Goal: Find specific fact: Find specific fact

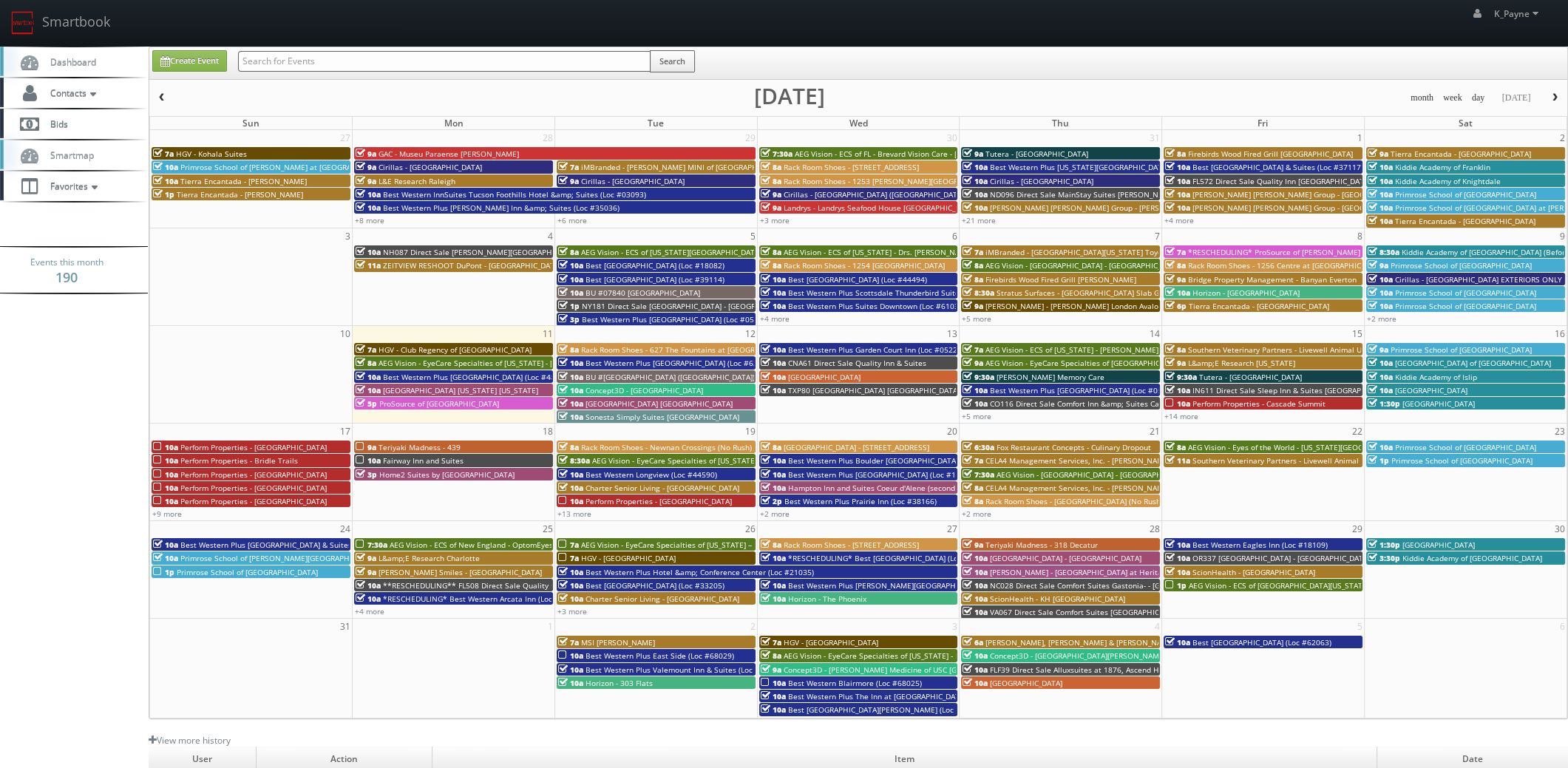
click at [296, 55] on input "text" at bounding box center [444, 61] width 413 height 21
type input "farmington"
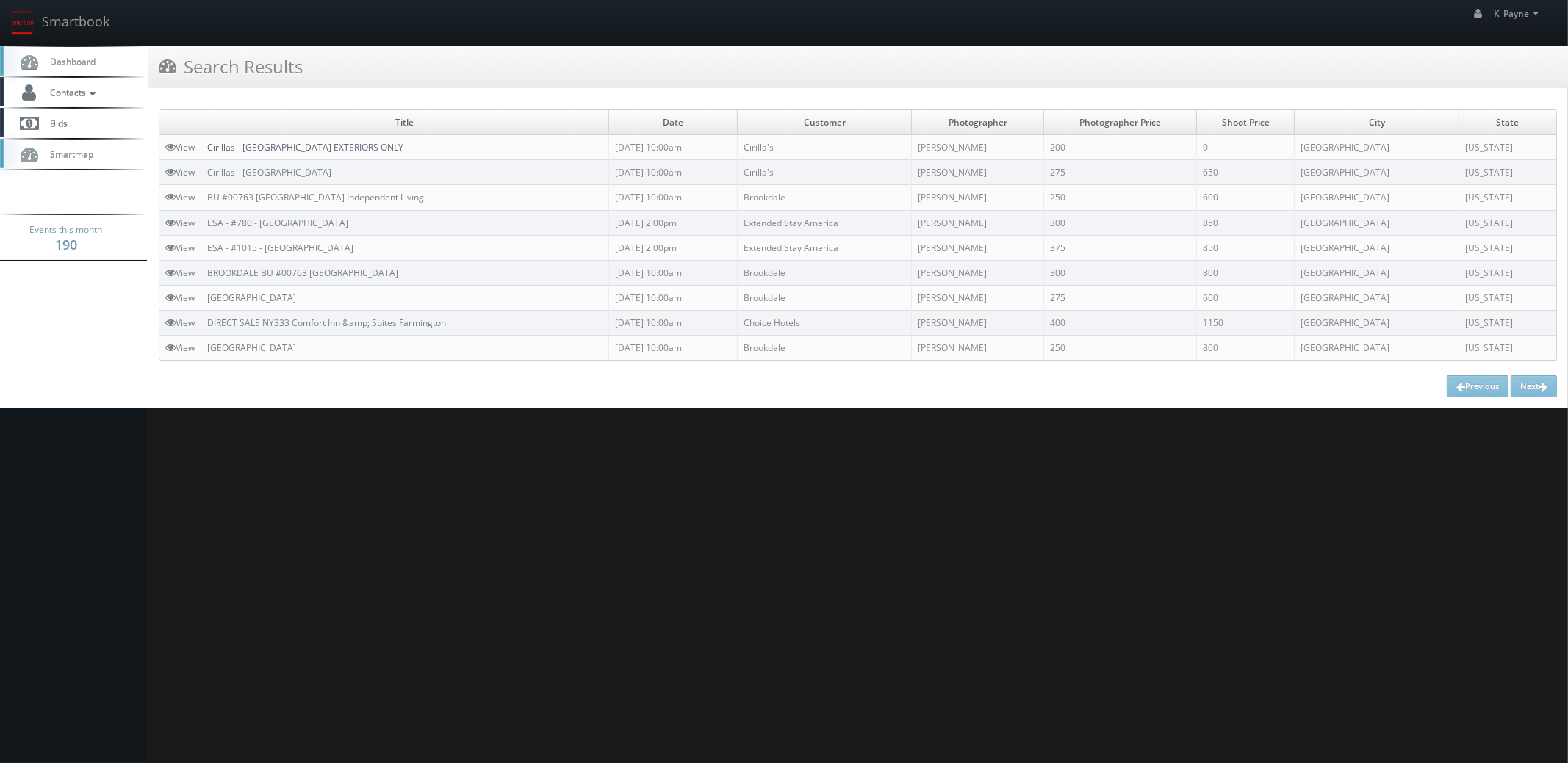
click at [338, 144] on link "Cirillas - [GEOGRAPHIC_DATA] EXTERIORS ONLY" at bounding box center [305, 147] width 196 height 12
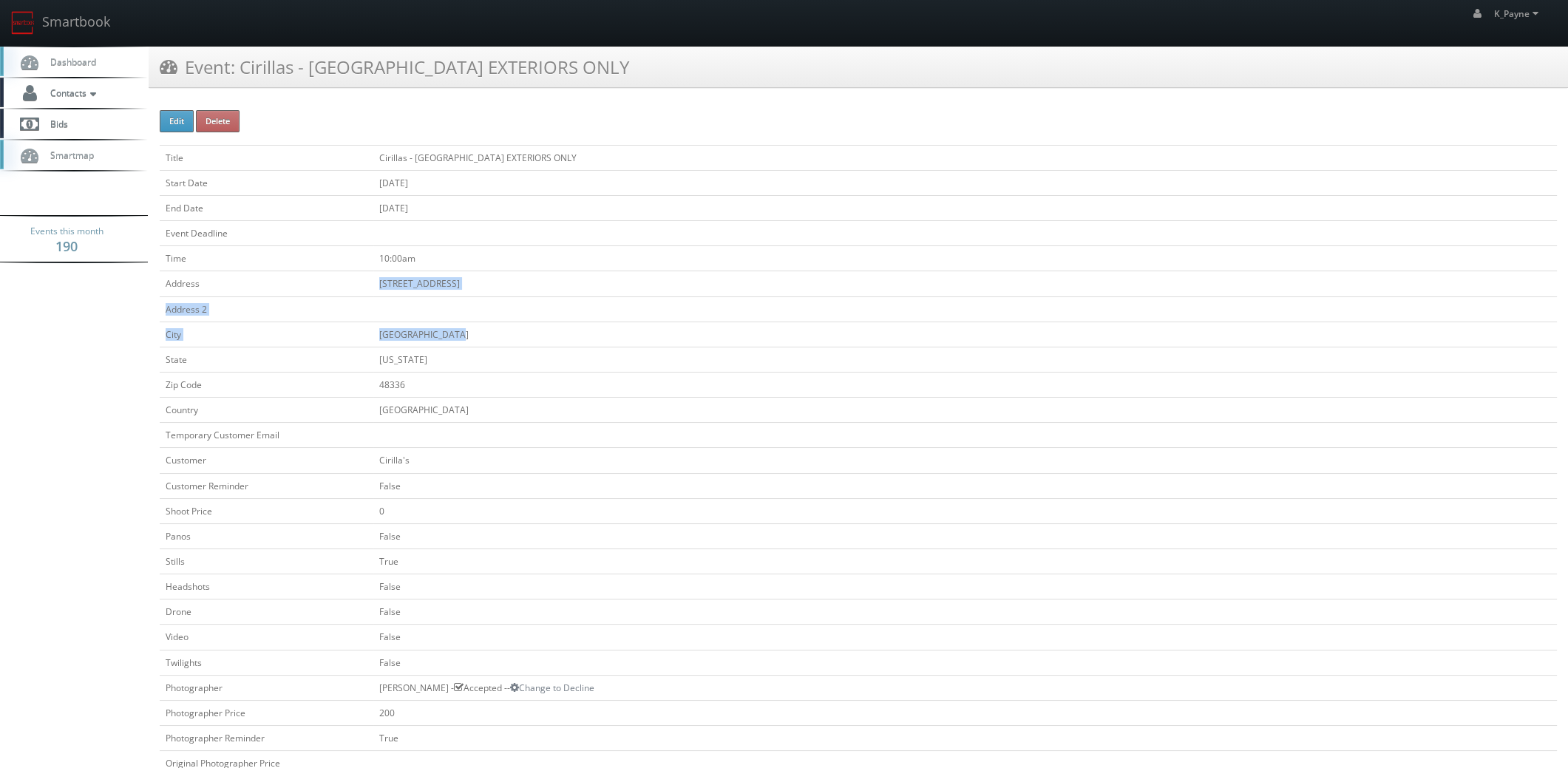
drag, startPoint x: 358, startPoint y: 285, endPoint x: 478, endPoint y: 327, distance: 127.1
click at [478, 327] on tbody "Title Cirillas - Farmington Hills EXTERIORS ONLY Start Date 08/09/2025 End Date…" at bounding box center [858, 671] width 1397 height 1053
click at [493, 302] on td at bounding box center [965, 309] width 1183 height 25
drag, startPoint x: 368, startPoint y: 280, endPoint x: 472, endPoint y: 282, distance: 104.0
click at [472, 282] on tr "Address 27620 W 8 Mile Rd" at bounding box center [858, 284] width 1397 height 25
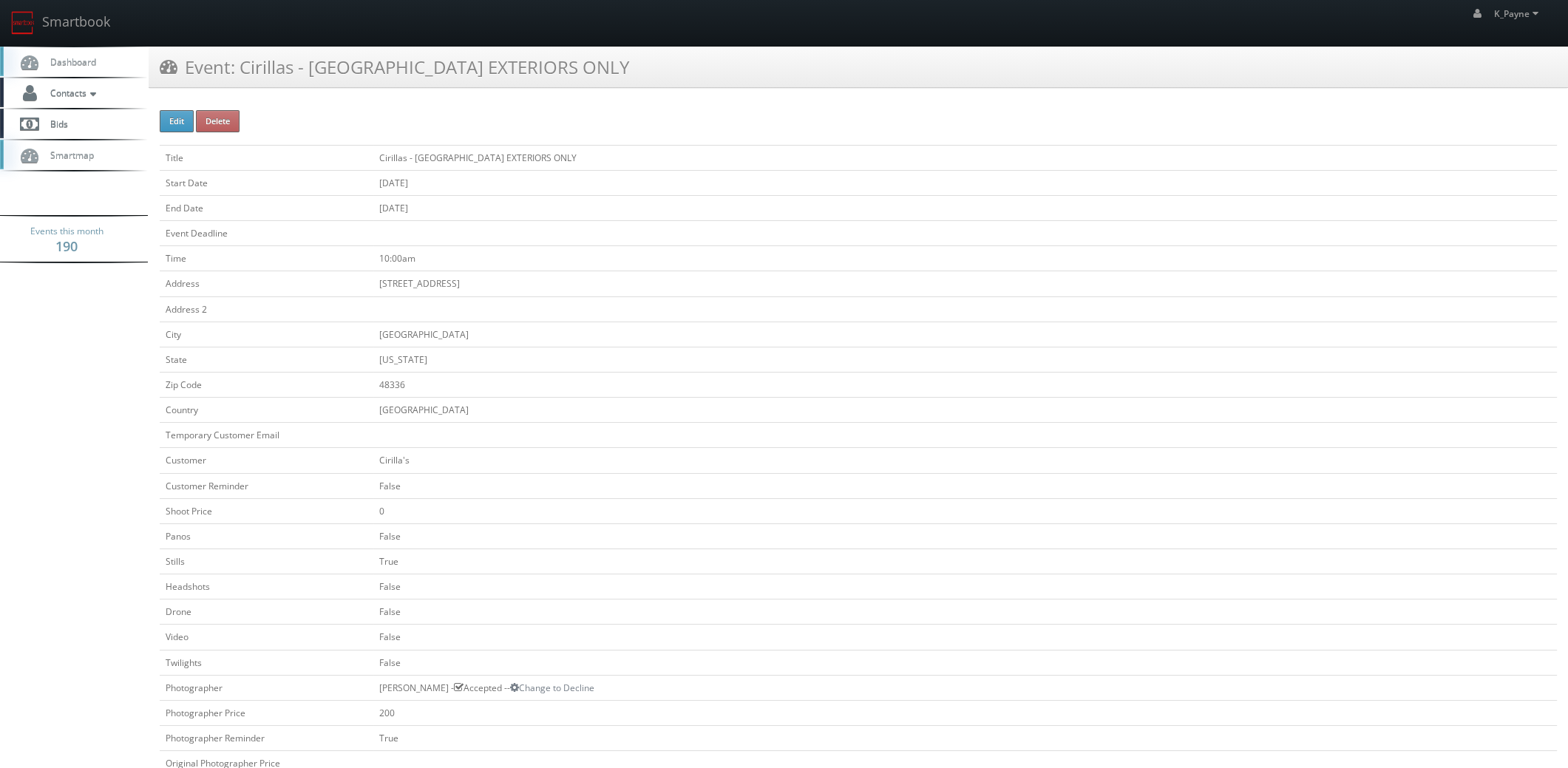
copy tr "27620 W 8 Mile Rd"
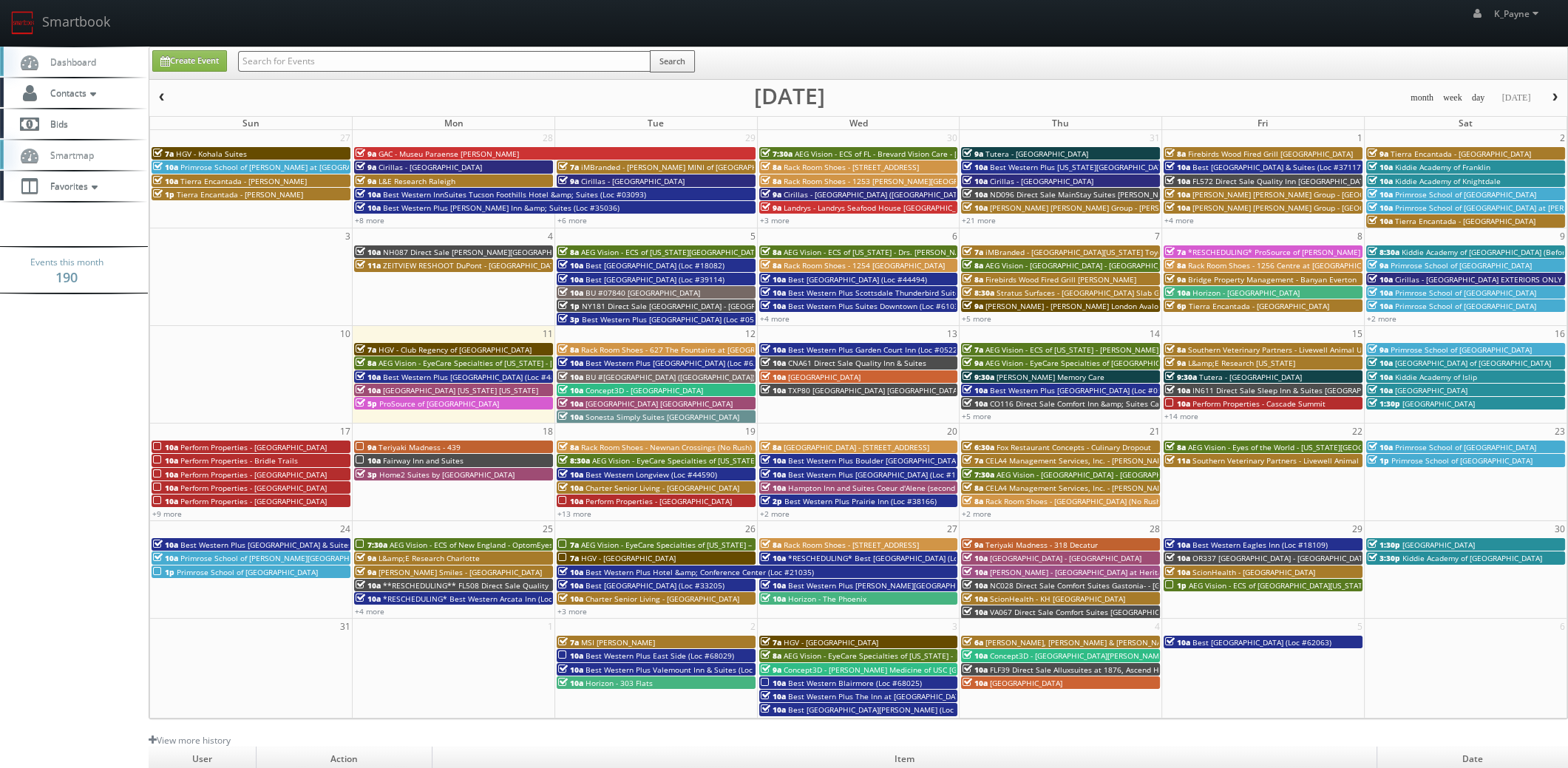
click at [331, 59] on input "text" at bounding box center [444, 61] width 413 height 21
type input "farmington"
